Goal: Navigation & Orientation: Find specific page/section

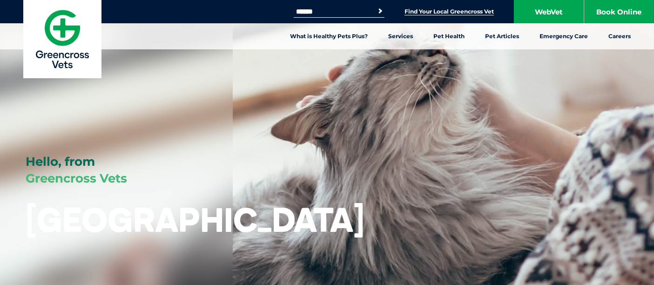
click at [450, 14] on link "Find Your Local Greencross Vet" at bounding box center [449, 11] width 89 height 7
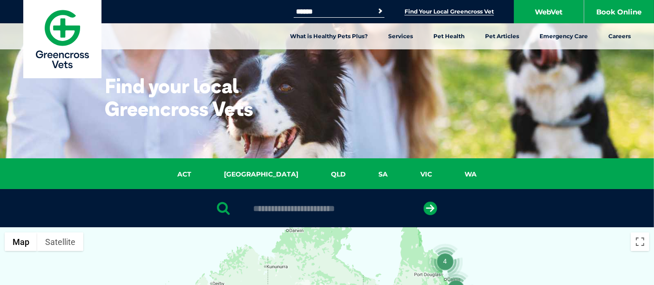
scroll to position [249, 0]
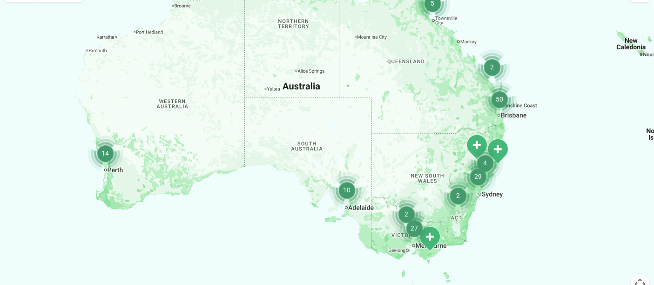
drag, startPoint x: 444, startPoint y: 197, endPoint x: 390, endPoint y: 138, distance: 80.1
click at [406, 148] on div at bounding box center [327, 159] width 654 height 360
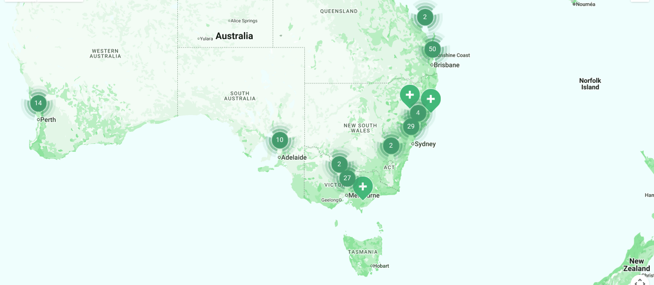
drag, startPoint x: 390, startPoint y: 138, endPoint x: 379, endPoint y: 135, distance: 11.8
click at [379, 135] on img "2" at bounding box center [391, 145] width 35 height 35
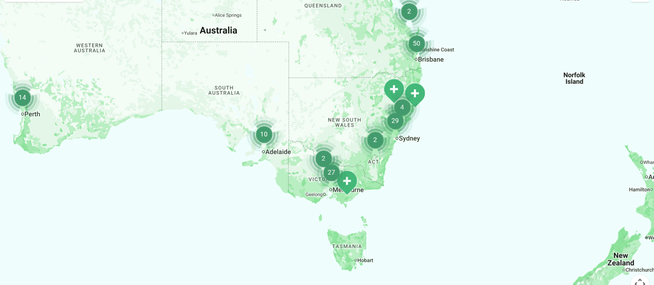
click at [390, 145] on img "2" at bounding box center [375, 139] width 35 height 35
click at [390, 145] on div "To navigate, press the arrow keys." at bounding box center [327, 159] width 654 height 360
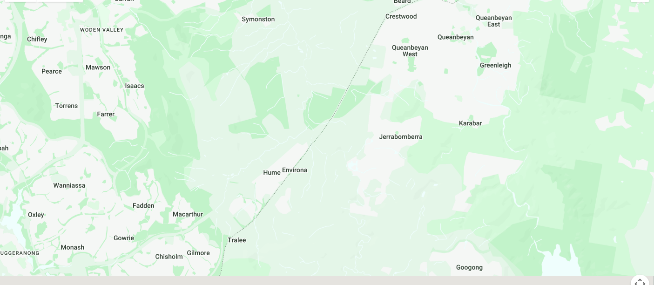
drag, startPoint x: 427, startPoint y: 214, endPoint x: 366, endPoint y: 84, distance: 144.0
click at [350, 86] on div "To navigate, press the arrow keys." at bounding box center [327, 159] width 654 height 360
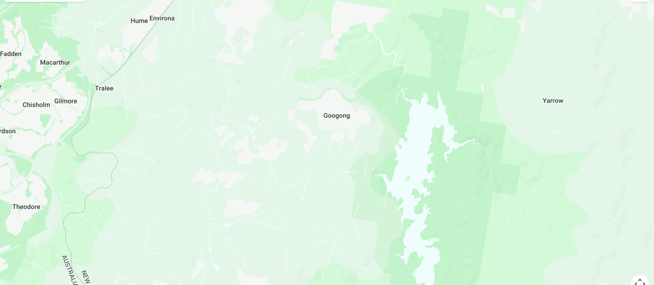
click at [376, 89] on div "To navigate, press the arrow keys." at bounding box center [327, 159] width 654 height 360
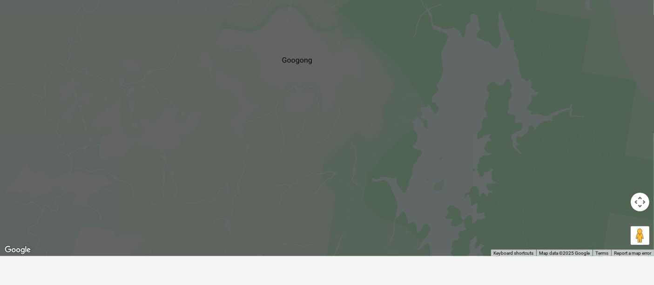
scroll to position [353, 0]
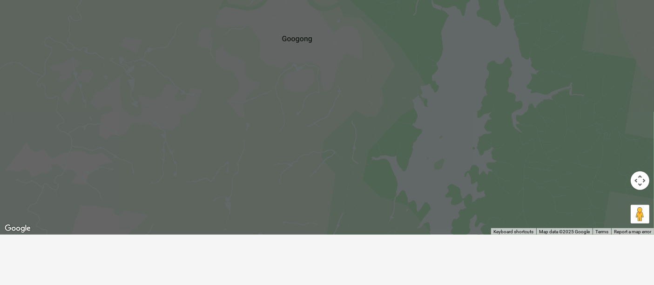
click at [636, 184] on button "Map camera controls" at bounding box center [640, 180] width 19 height 19
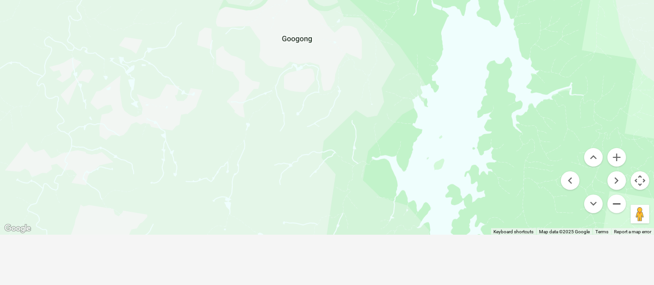
click at [618, 203] on button "Zoom out" at bounding box center [617, 204] width 19 height 19
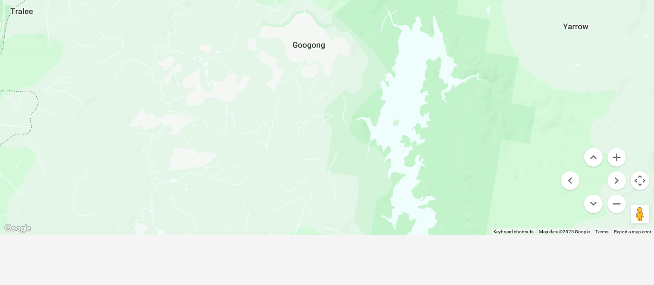
click at [618, 203] on button "Zoom out" at bounding box center [617, 204] width 19 height 19
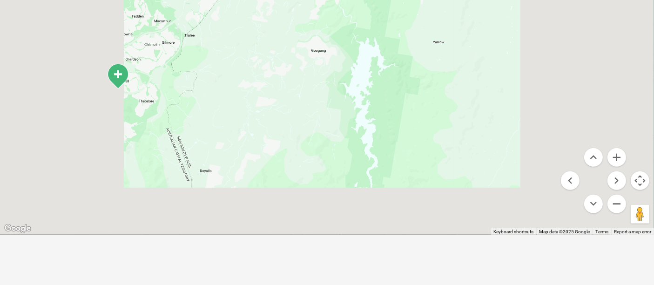
click at [618, 203] on button "Zoom out" at bounding box center [617, 204] width 19 height 19
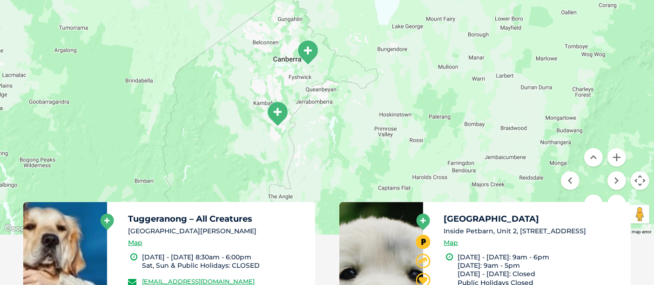
drag, startPoint x: 312, startPoint y: 94, endPoint x: 310, endPoint y: 159, distance: 65.3
click at [310, 159] on div "To navigate, press the arrow keys." at bounding box center [327, 55] width 654 height 360
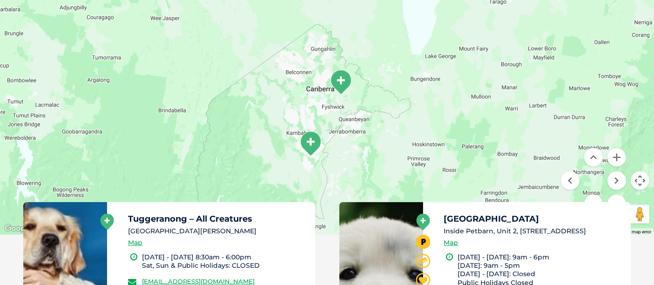
drag, startPoint x: 302, startPoint y: 98, endPoint x: 335, endPoint y: 128, distance: 44.5
click at [335, 128] on div "To navigate, press the arrow keys." at bounding box center [327, 55] width 654 height 360
click at [622, 158] on button "Zoom in" at bounding box center [617, 157] width 19 height 19
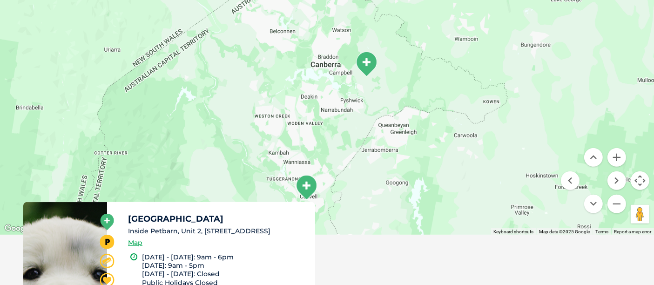
drag, startPoint x: 423, startPoint y: 133, endPoint x: 434, endPoint y: 71, distance: 62.9
click at [434, 71] on div "To navigate, press the arrow keys." at bounding box center [327, 55] width 654 height 360
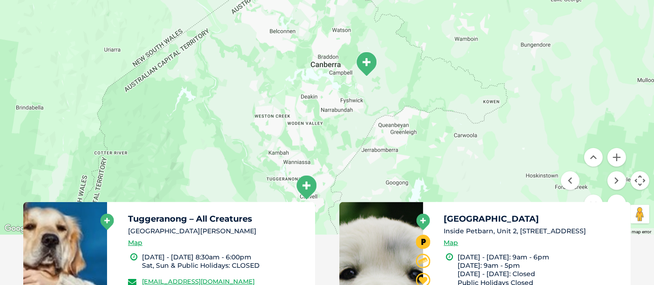
drag, startPoint x: 392, startPoint y: 147, endPoint x: 419, endPoint y: 110, distance: 45.3
click at [419, 110] on div "To navigate, press the arrow keys." at bounding box center [327, 55] width 654 height 360
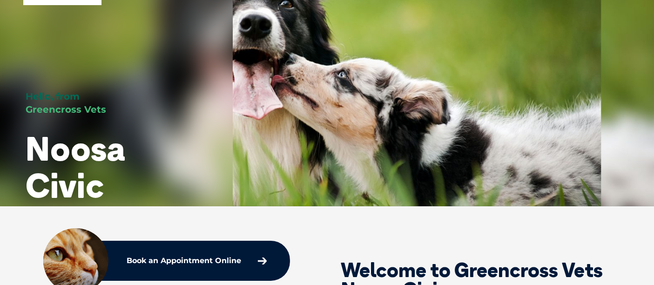
scroll to position [103, 0]
